Goal: Task Accomplishment & Management: Manage account settings

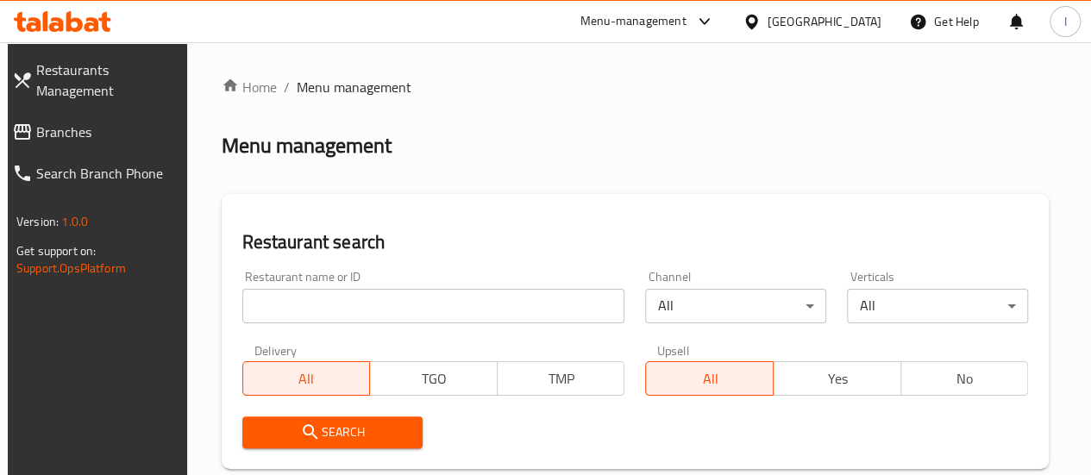
drag, startPoint x: 0, startPoint y: 0, endPoint x: 357, endPoint y: 311, distance: 473.2
click at [357, 311] on input "search" at bounding box center [433, 306] width 383 height 35
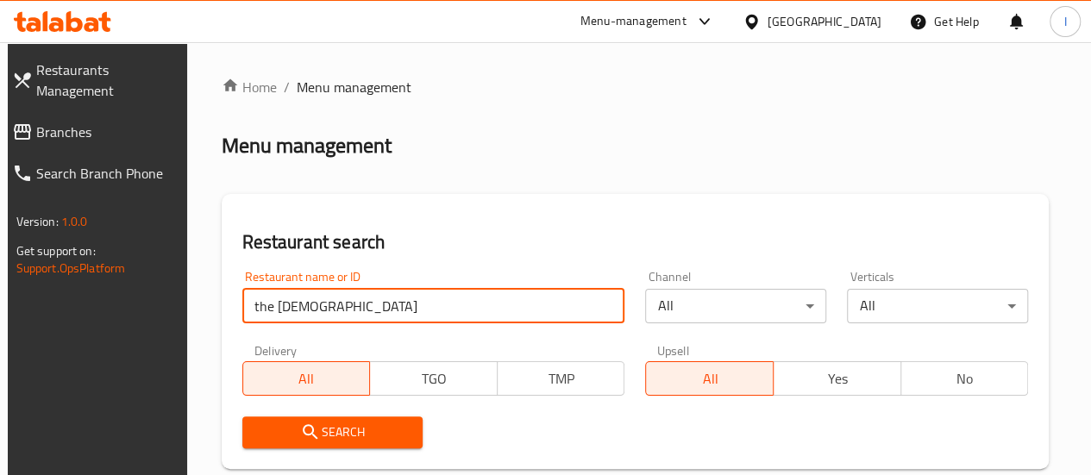
type input "the [DEMOGRAPHIC_DATA]"
click button "Search" at bounding box center [332, 433] width 181 height 32
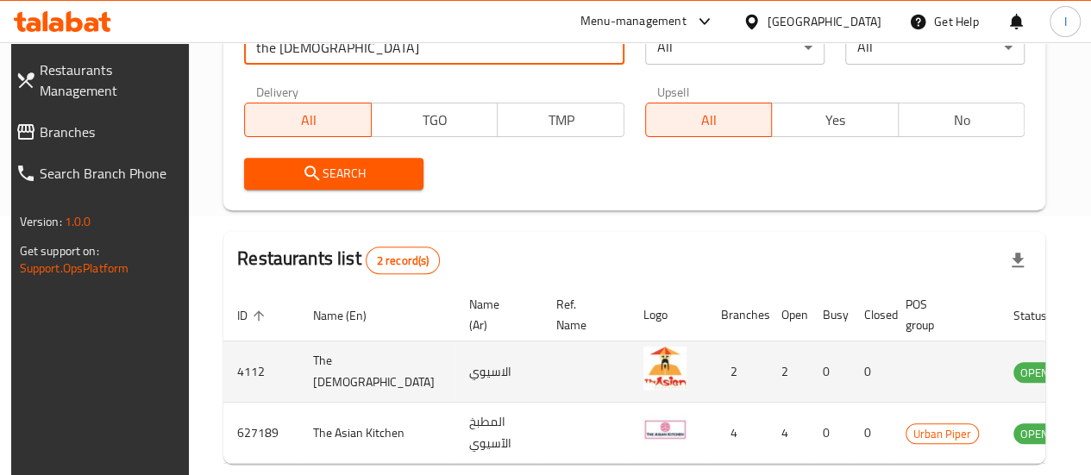
scroll to position [0, 13]
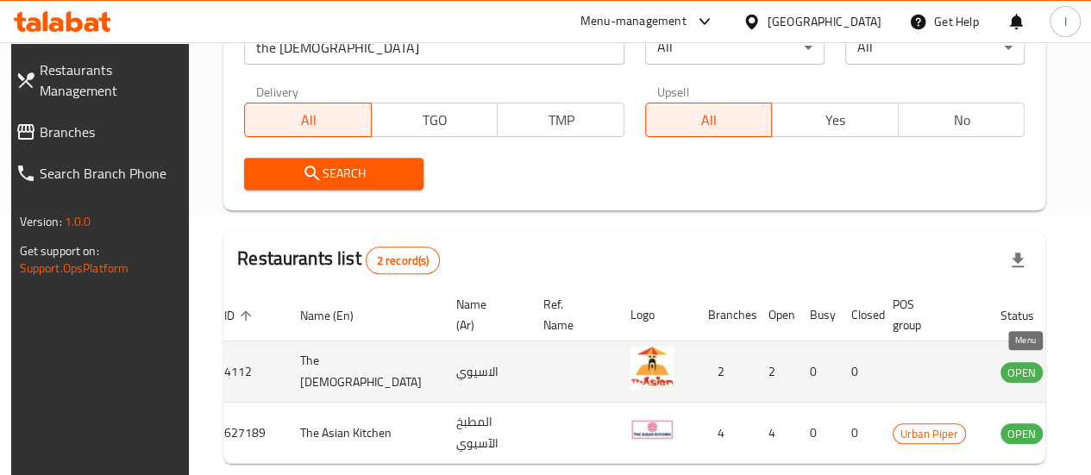
click at [1090, 367] on icon "enhanced table" at bounding box center [1101, 373] width 19 height 15
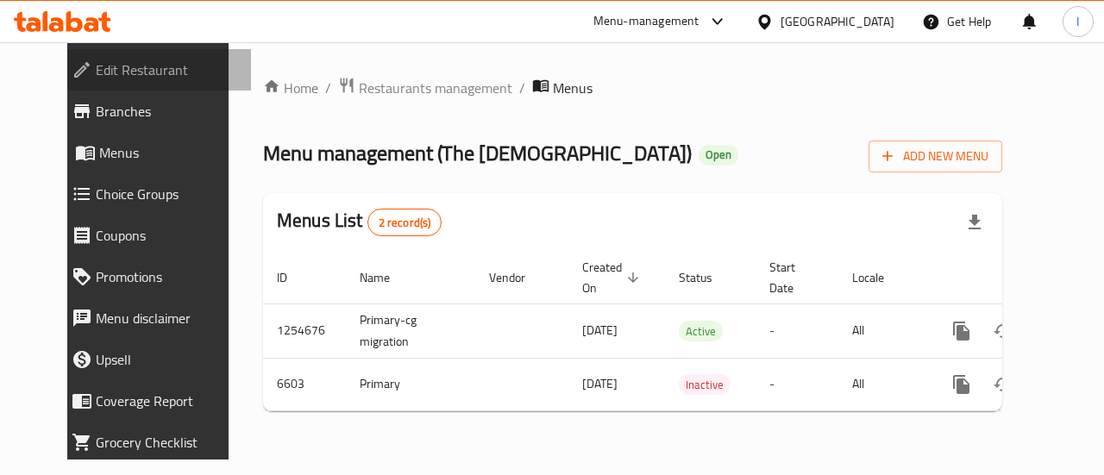
click at [116, 73] on span "Edit Restaurant" at bounding box center [167, 70] width 142 height 21
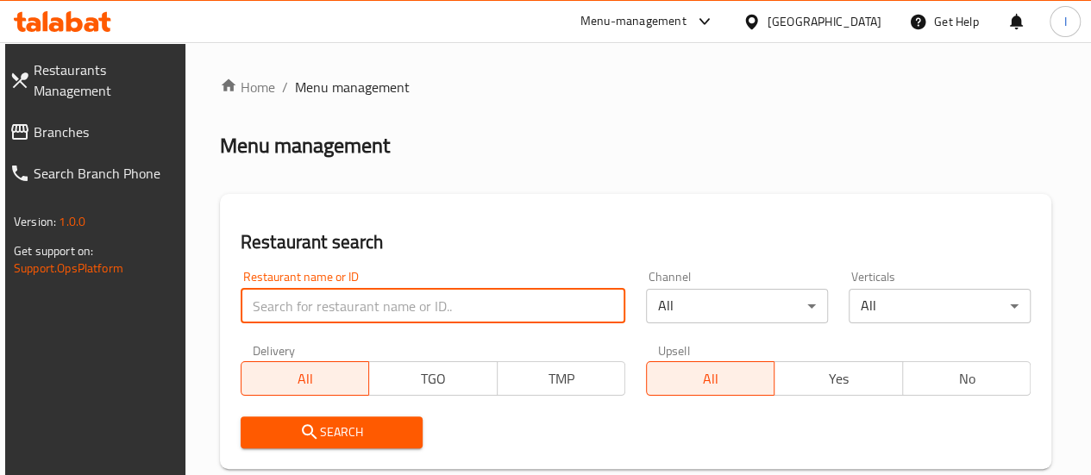
click at [335, 316] on input "search" at bounding box center [433, 306] width 385 height 35
type input "a"
type input "the [DEMOGRAPHIC_DATA]"
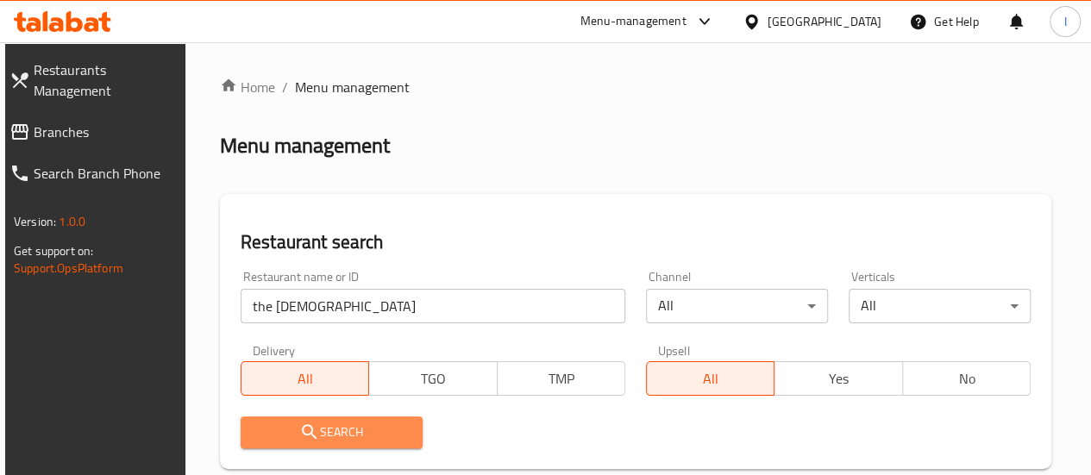
click at [359, 444] on button "Search" at bounding box center [332, 433] width 182 height 32
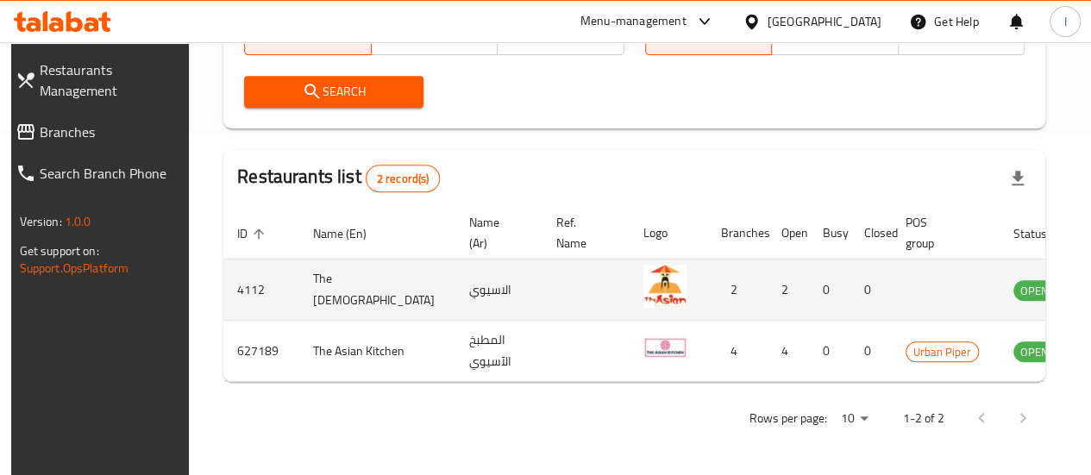
scroll to position [0, 13]
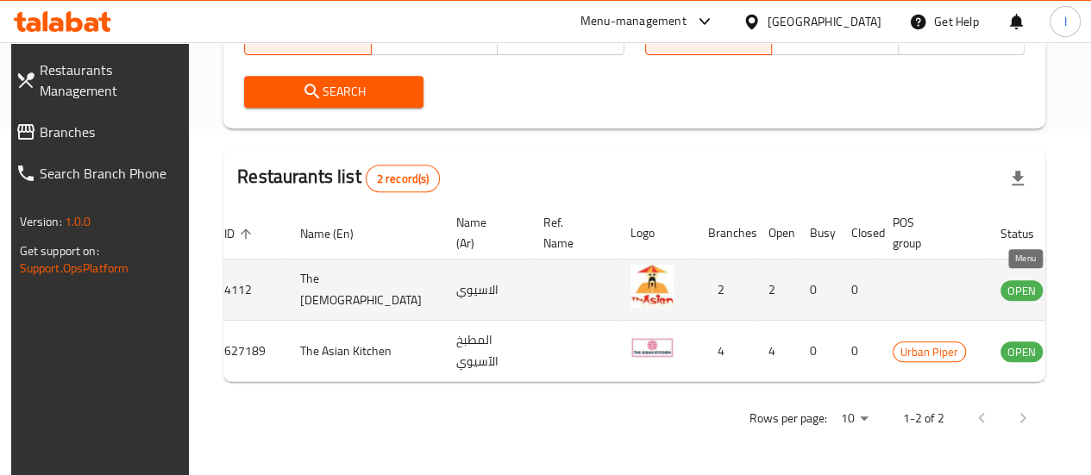
click at [1090, 279] on icon "enhanced table" at bounding box center [1101, 289] width 21 height 21
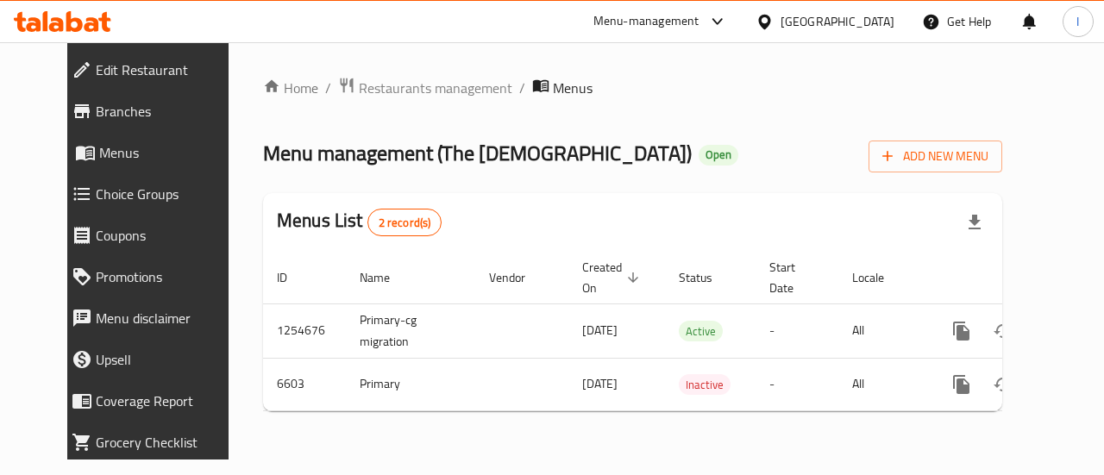
click at [96, 116] on span "Branches" at bounding box center [167, 111] width 142 height 21
